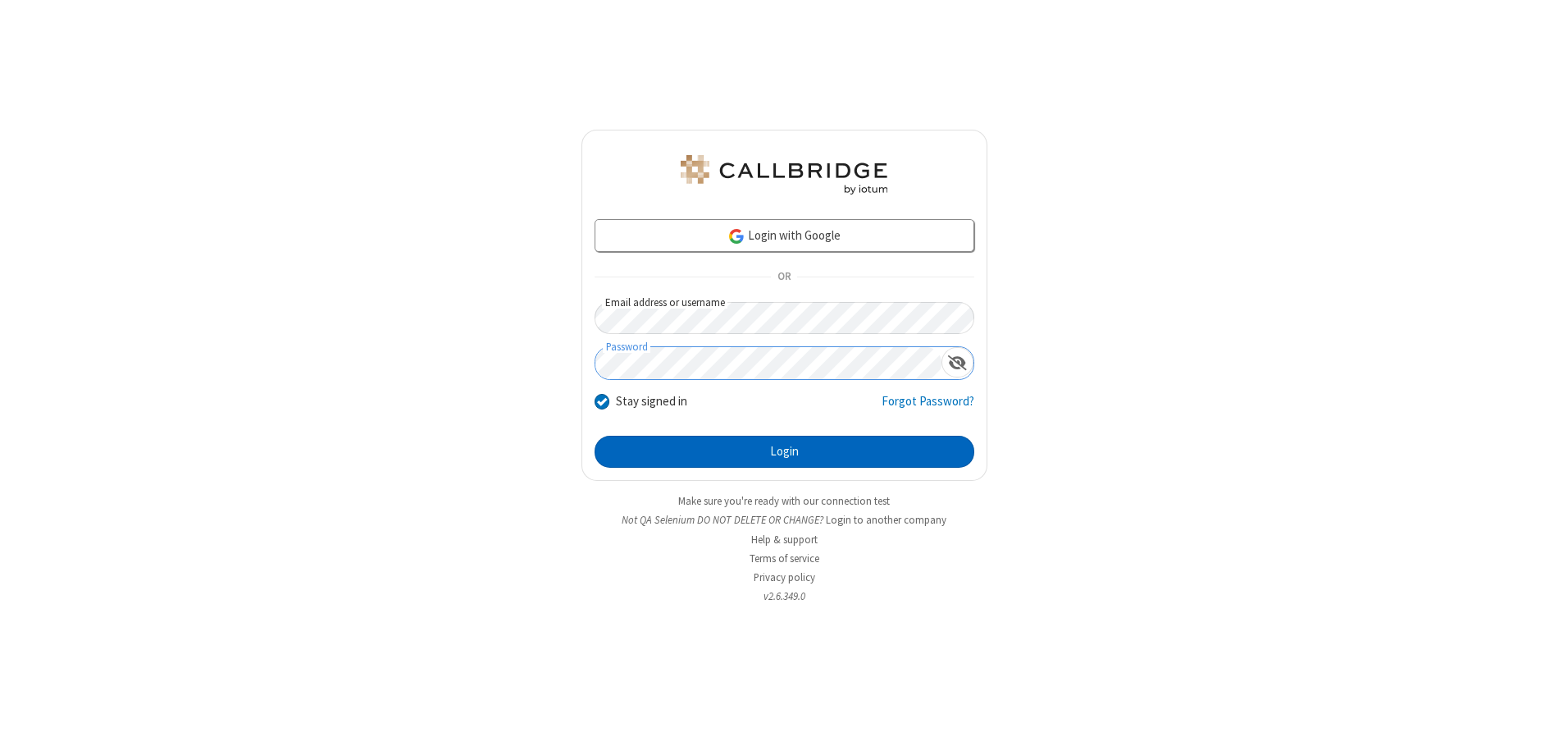
click at [784, 451] on button "Login" at bounding box center [784, 451] width 379 height 33
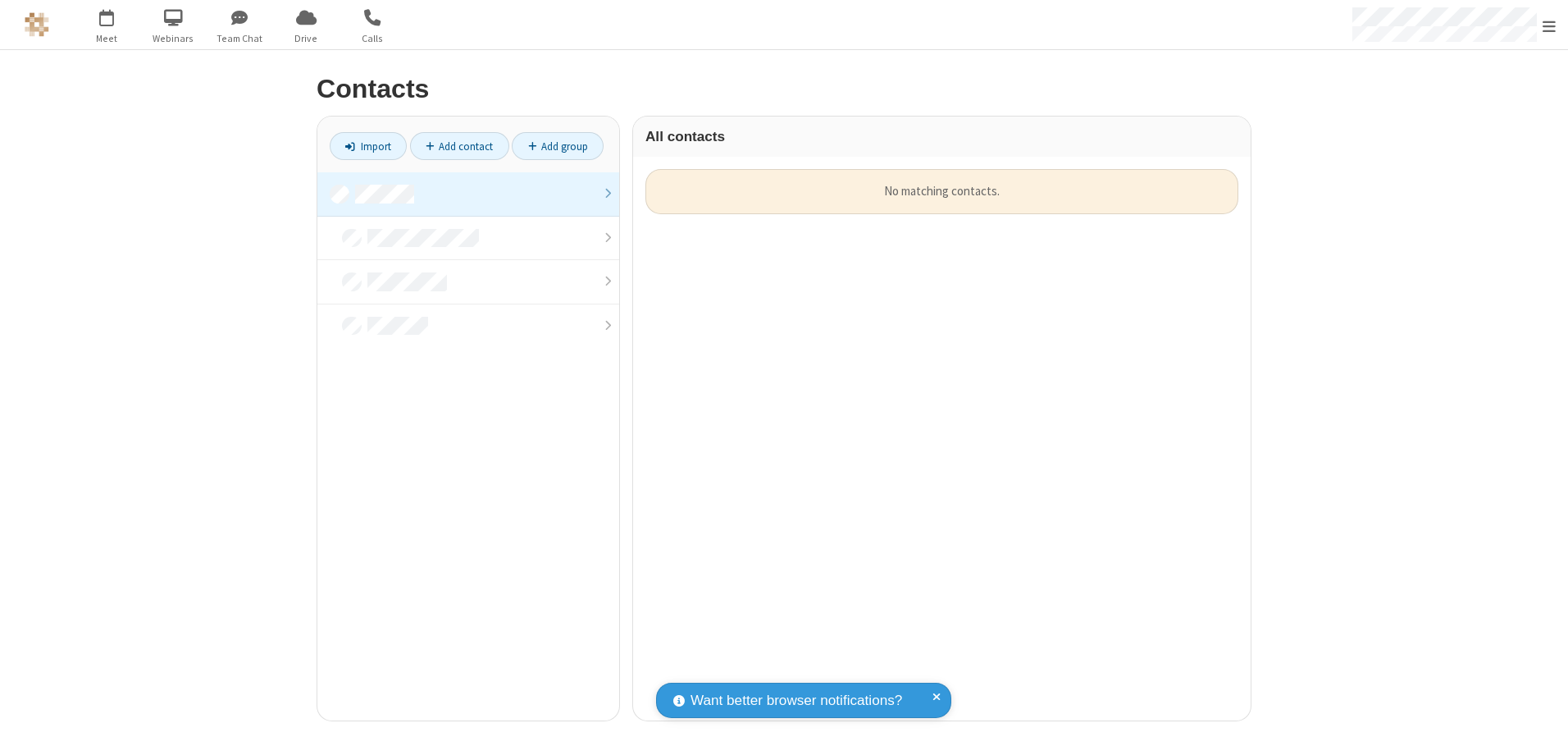
scroll to position [552, 605]
click at [468, 193] on link at bounding box center [468, 193] width 302 height 44
click at [459, 146] on link "Add contact" at bounding box center [459, 146] width 99 height 28
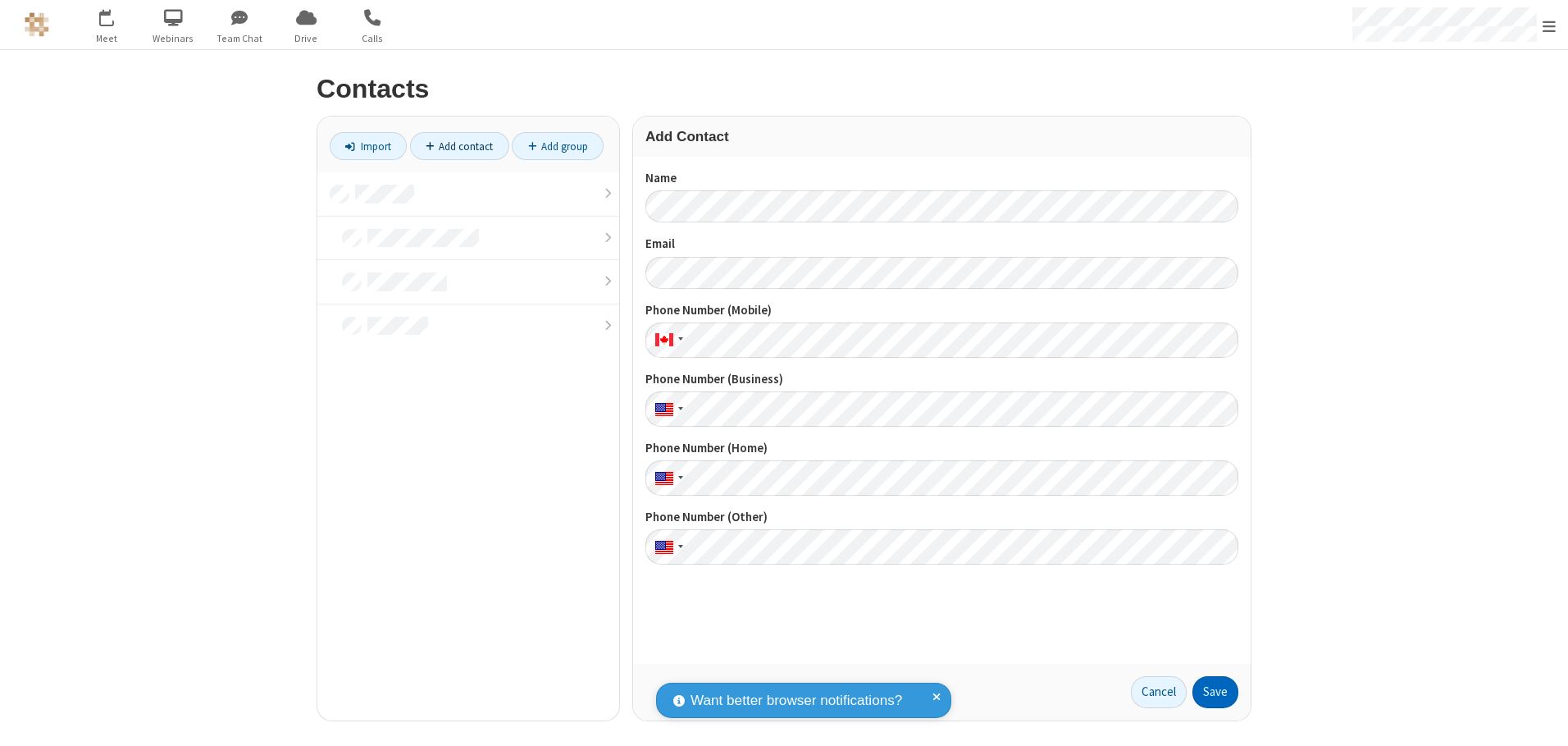
click at [1215, 691] on button "Save" at bounding box center [1214, 692] width 46 height 33
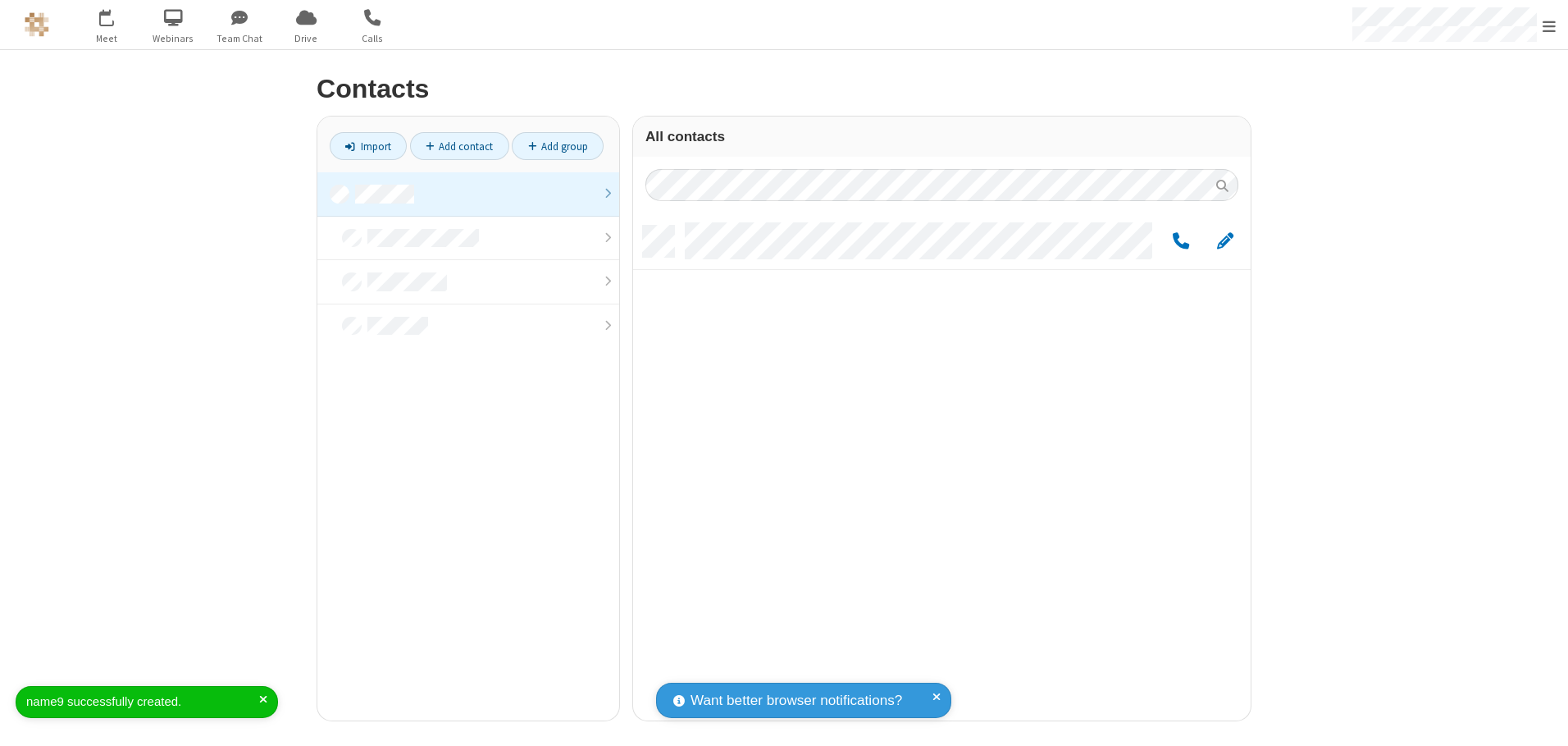
scroll to position [494, 605]
click at [459, 146] on link "Add contact" at bounding box center [459, 146] width 99 height 28
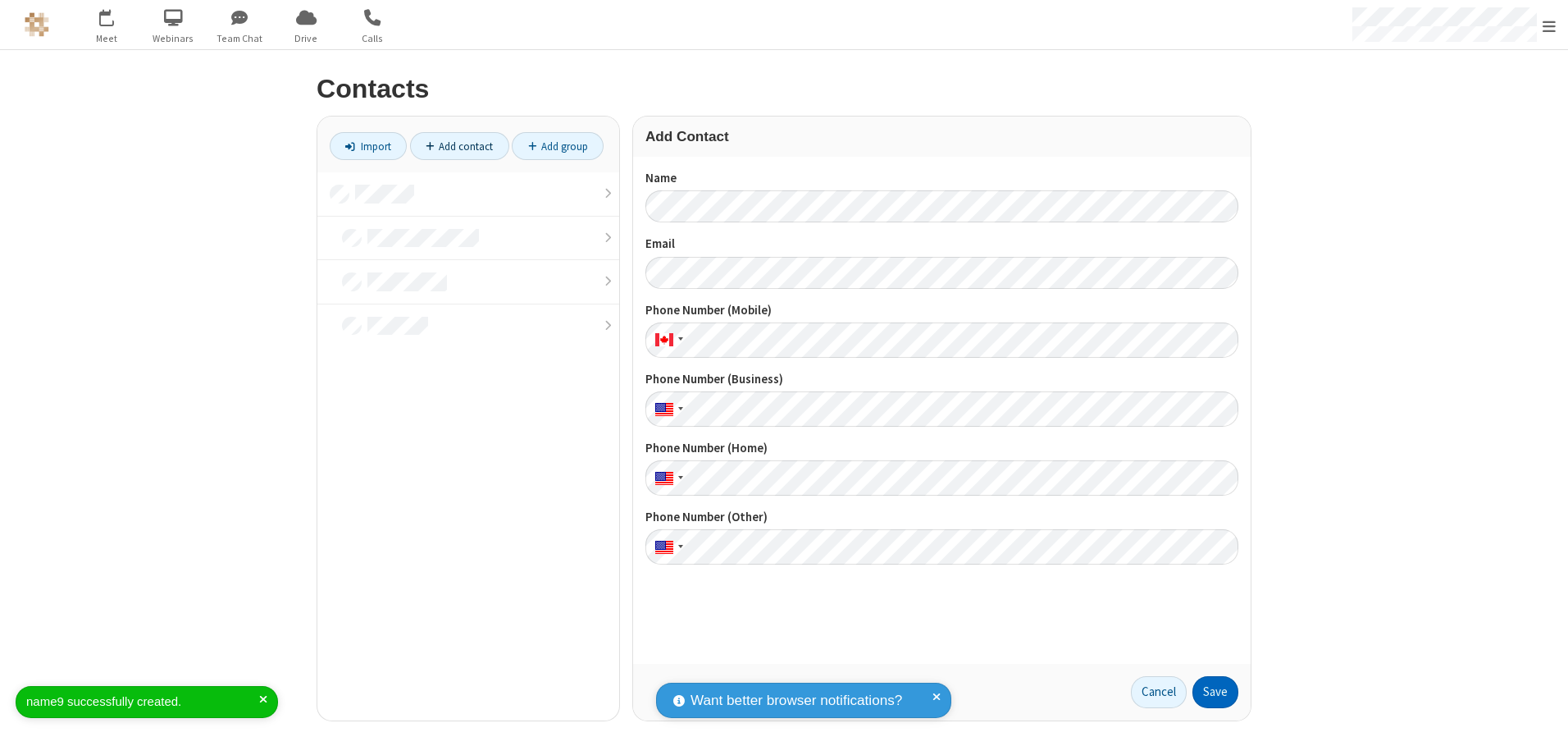
click at [1215, 691] on button "Save" at bounding box center [1214, 692] width 46 height 33
